Goal: Task Accomplishment & Management: Use online tool/utility

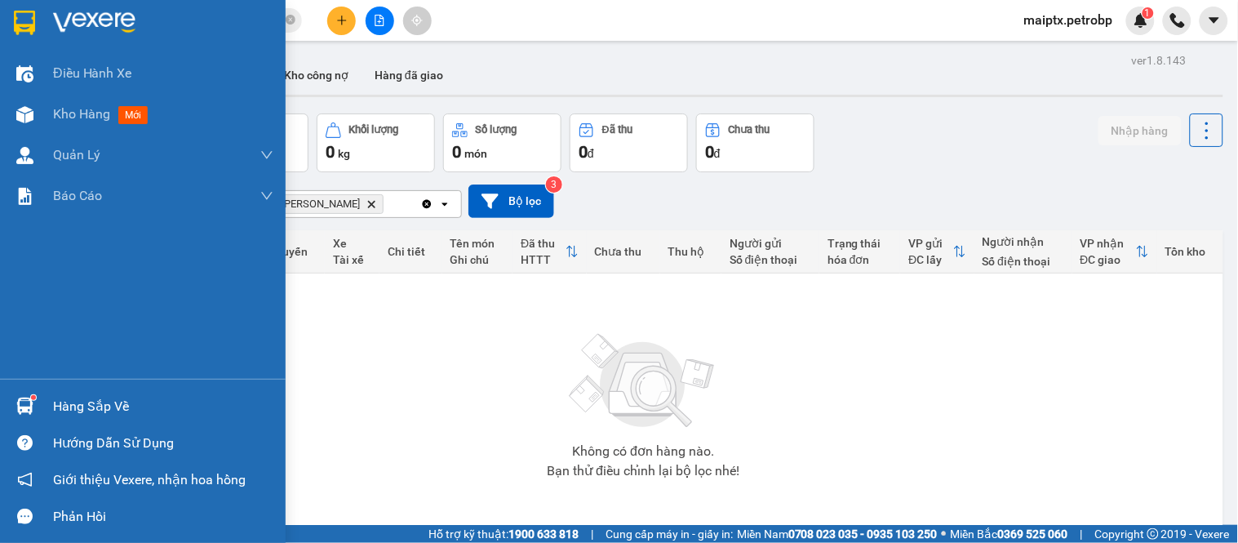
click at [33, 404] on div at bounding box center [25, 406] width 29 height 29
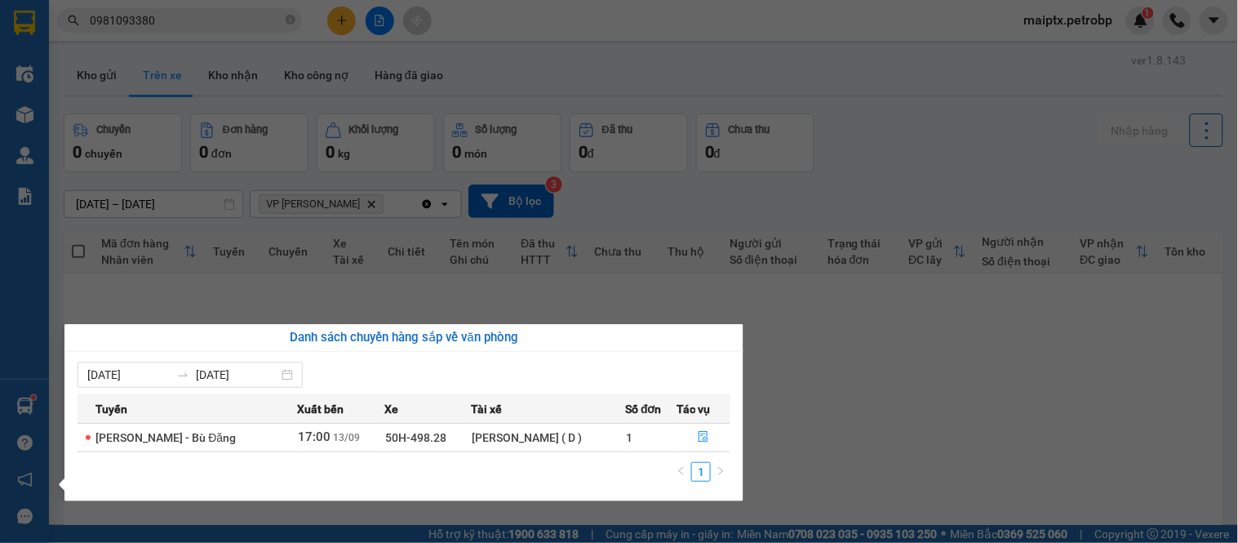
click at [817, 392] on section "Kết quả tìm kiếm ( 0 ) Bộ lọc No Data 0981093380 maiptx.petrobp 1 Điều hành xe …" at bounding box center [619, 271] width 1238 height 543
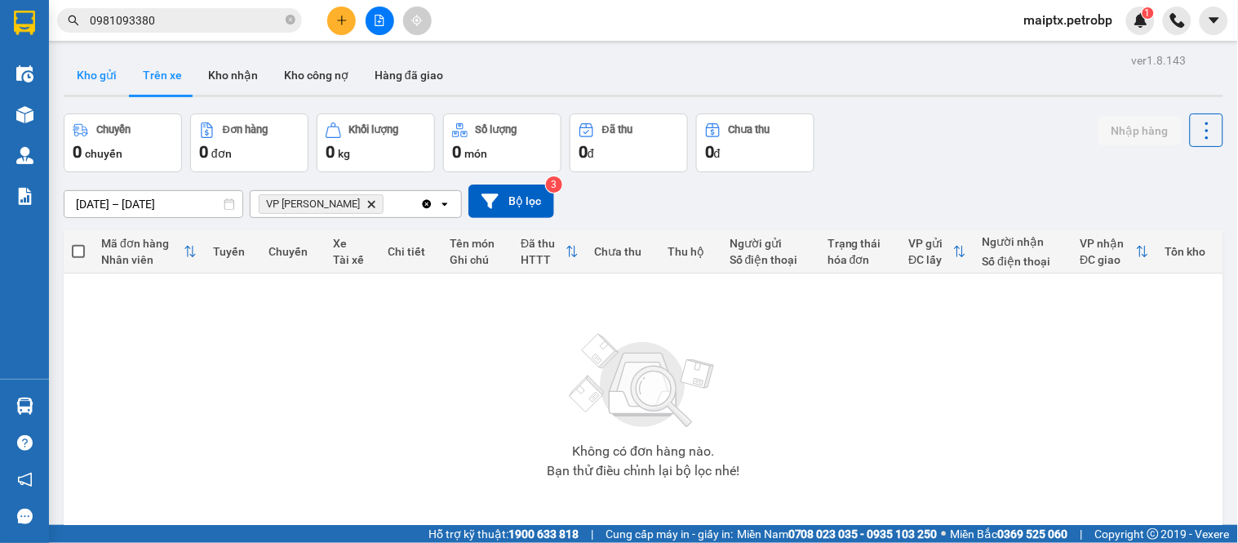
click at [110, 69] on button "Kho gửi" at bounding box center [97, 74] width 66 height 39
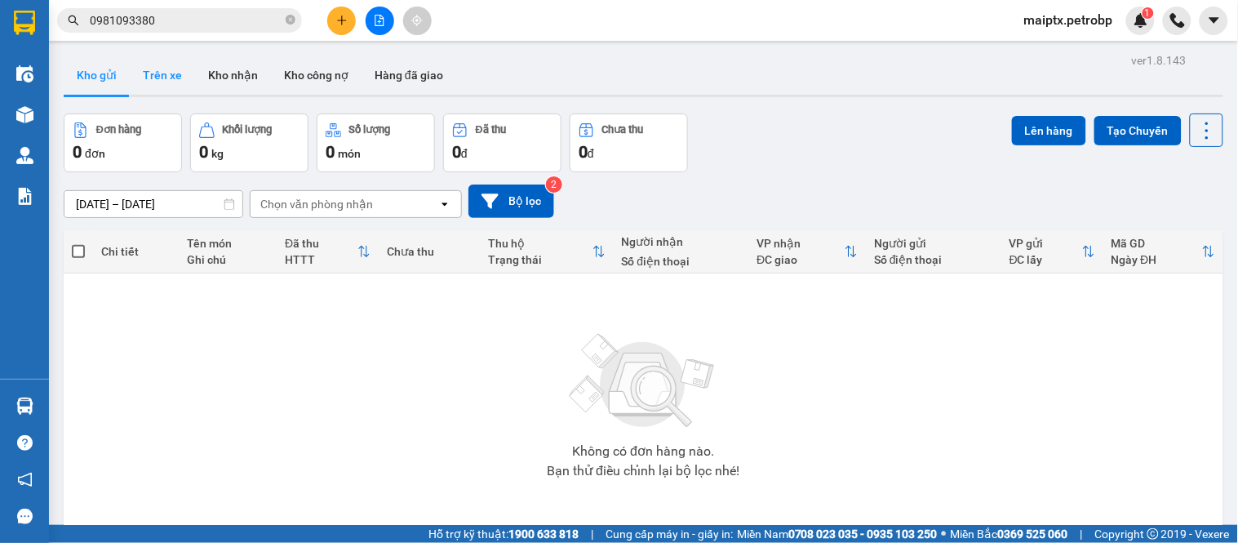
click at [164, 68] on button "Trên xe" at bounding box center [162, 74] width 65 height 39
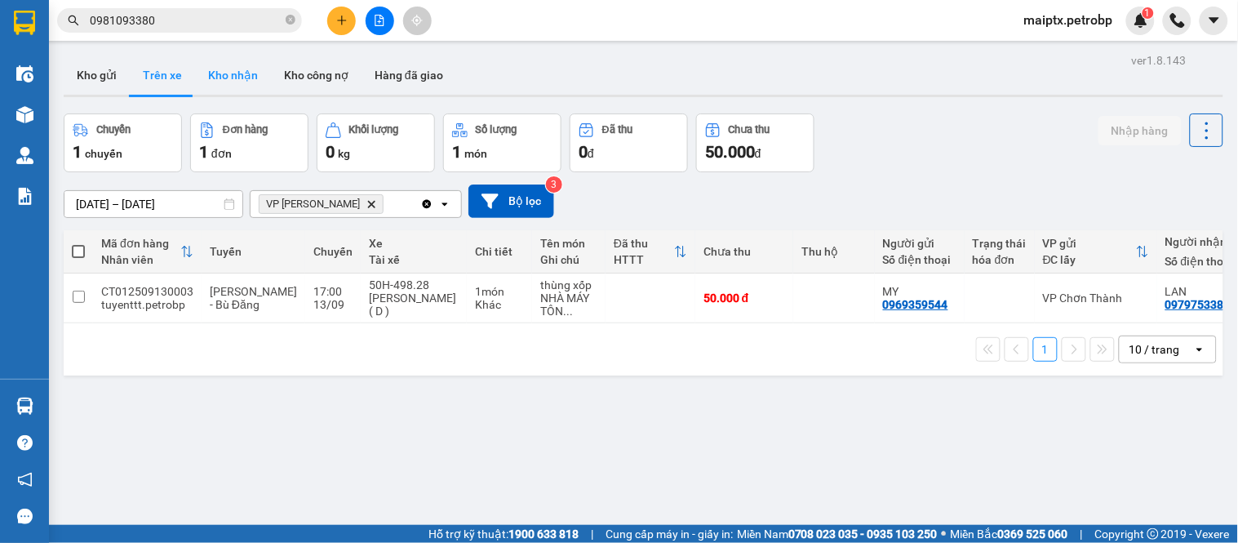
click at [229, 83] on button "Kho nhận" at bounding box center [233, 74] width 76 height 39
type input "[DATE] – [DATE]"
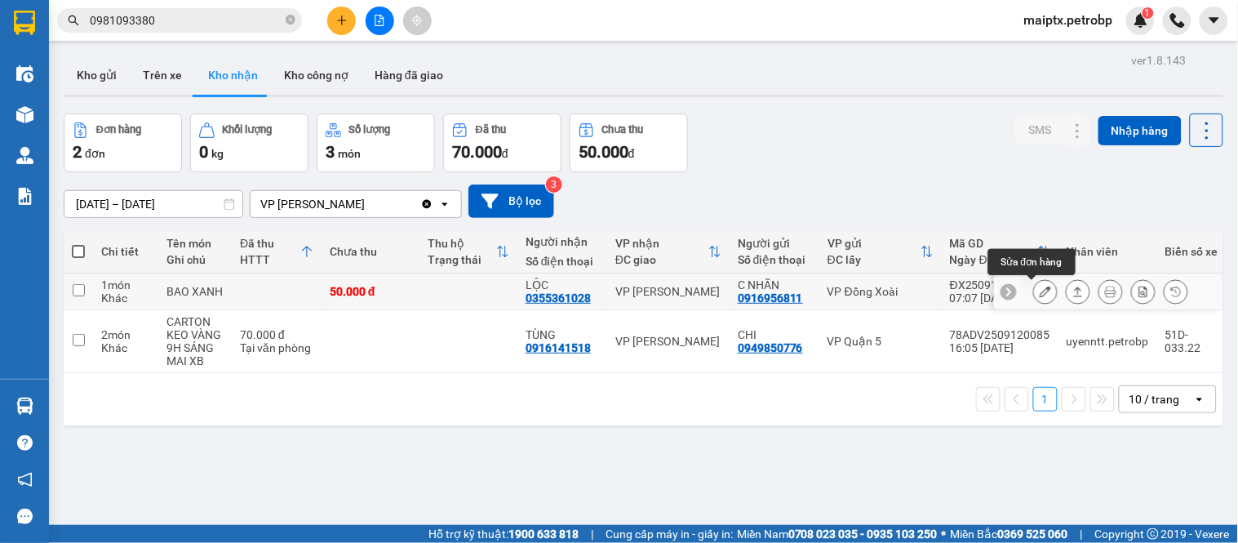
click at [1039, 290] on icon at bounding box center [1044, 291] width 11 height 11
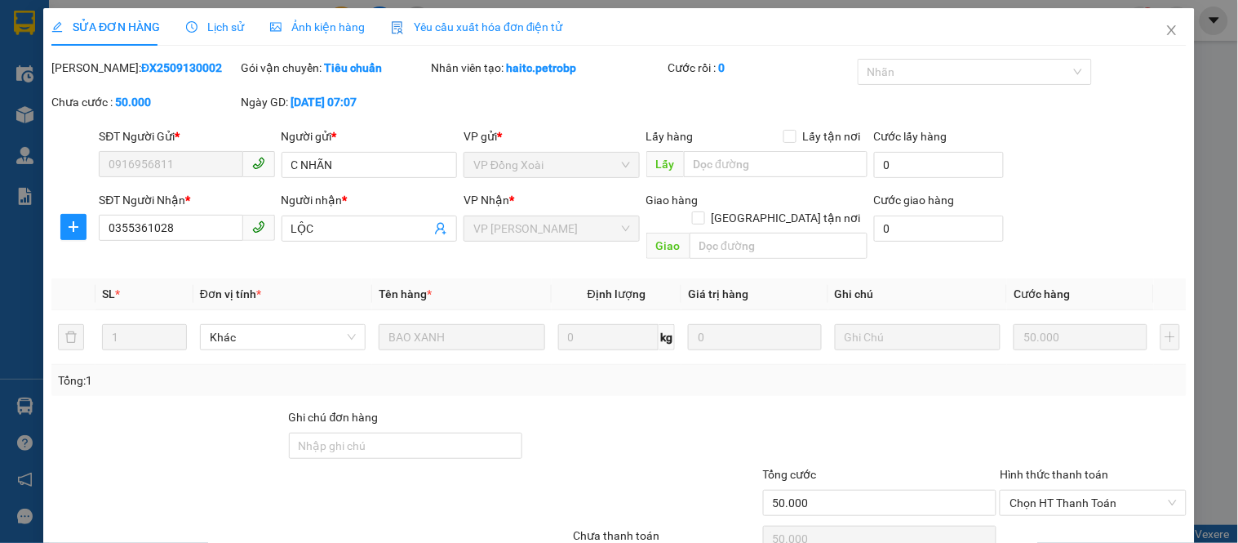
click at [156, 72] on b "ĐX2509130002" at bounding box center [181, 67] width 81 height 13
copy b "ĐX2509130002"
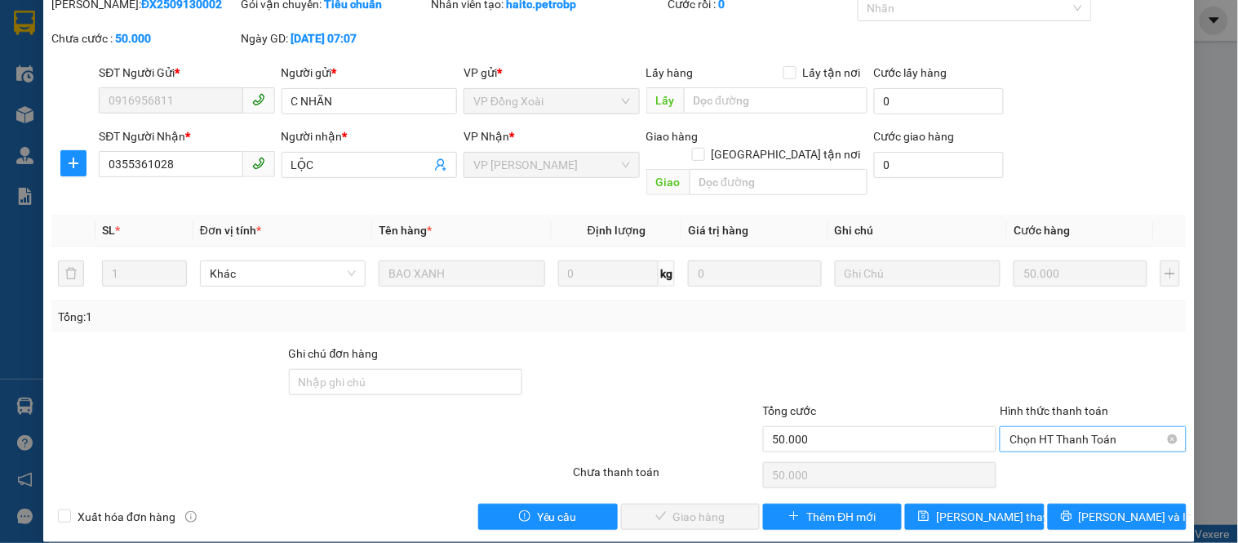
click at [1088, 427] on span "Chọn HT Thanh Toán" at bounding box center [1092, 439] width 166 height 24
click at [1039, 452] on div "Tại văn phòng" at bounding box center [1082, 454] width 165 height 18
type input "0"
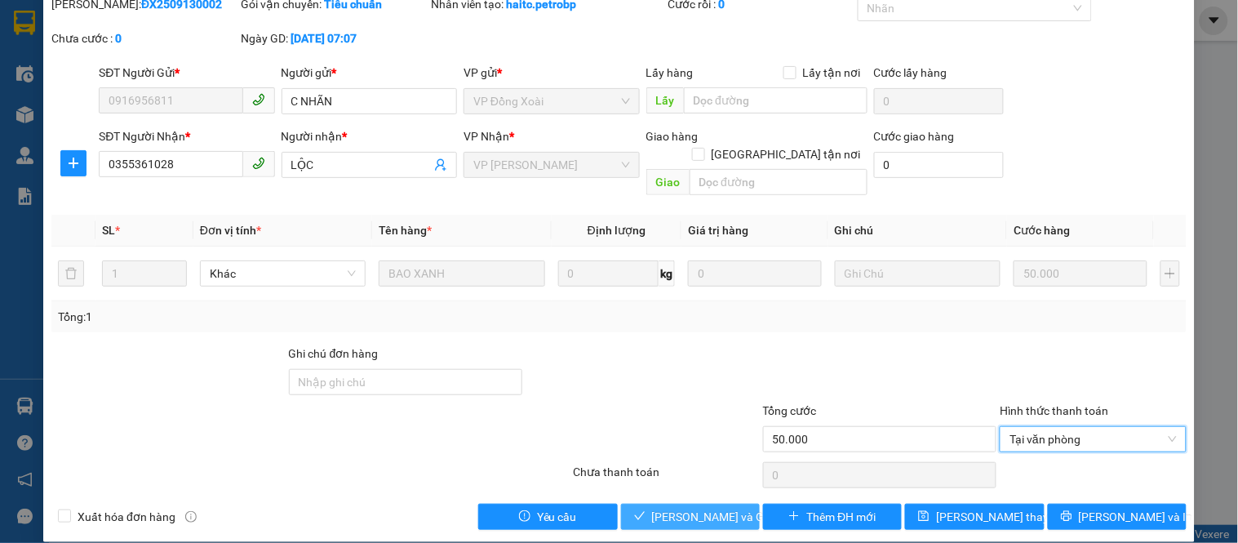
click at [658, 508] on span "[PERSON_NAME] và Giao hàng" at bounding box center [730, 517] width 157 height 18
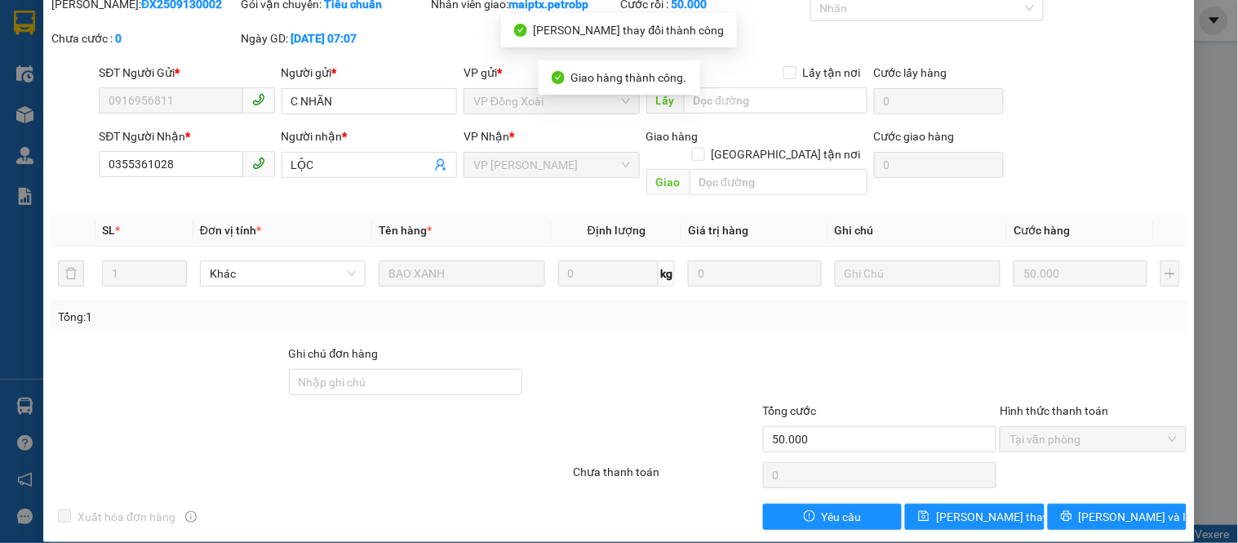
scroll to position [0, 0]
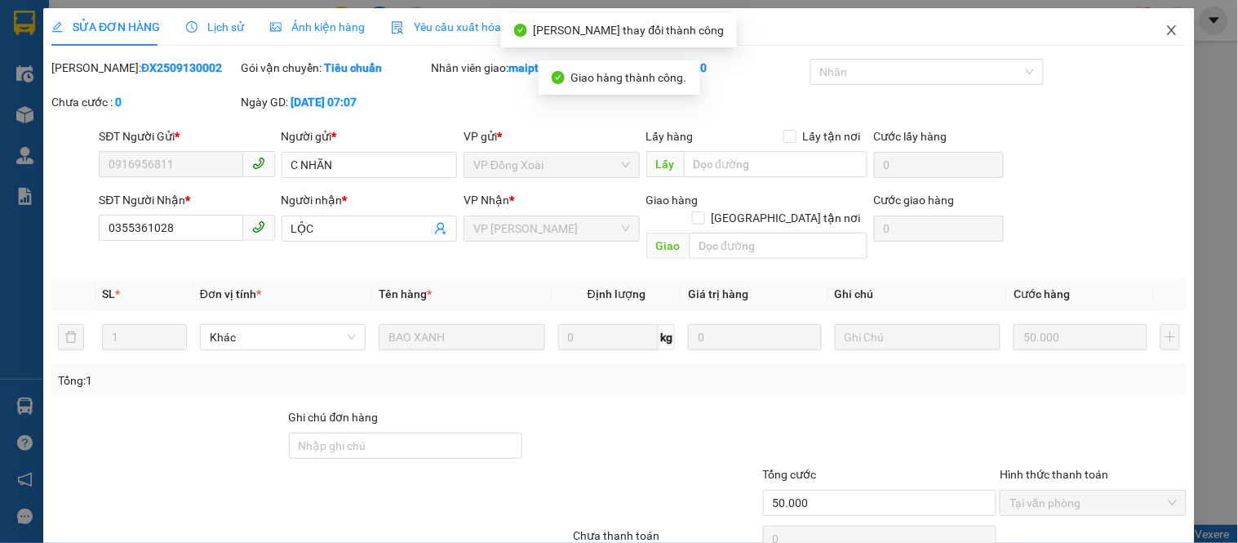
click at [1167, 31] on icon "close" at bounding box center [1171, 30] width 9 height 10
